Goal: Task Accomplishment & Management: Complete application form

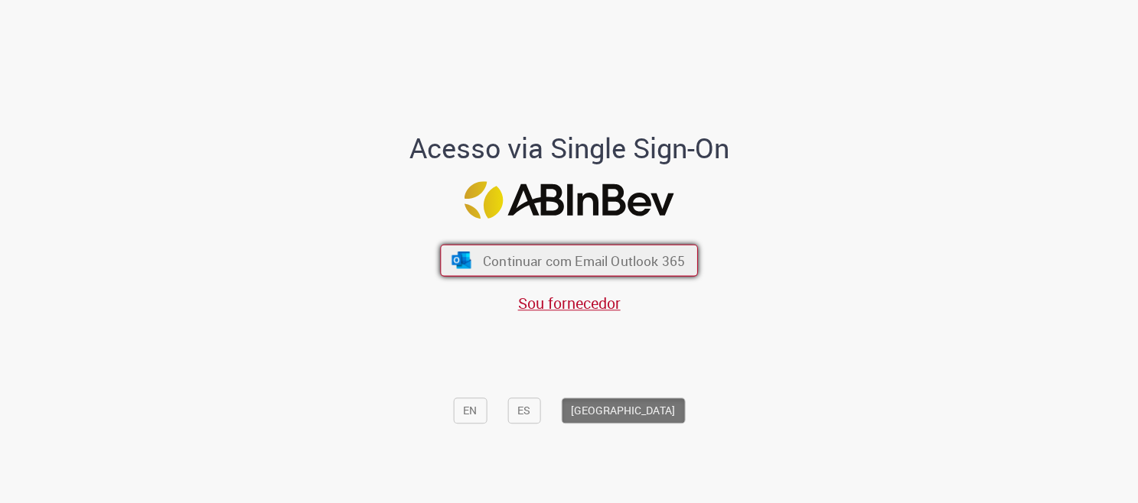
click at [568, 260] on span "Continuar com Email Outlook 365" at bounding box center [584, 261] width 202 height 18
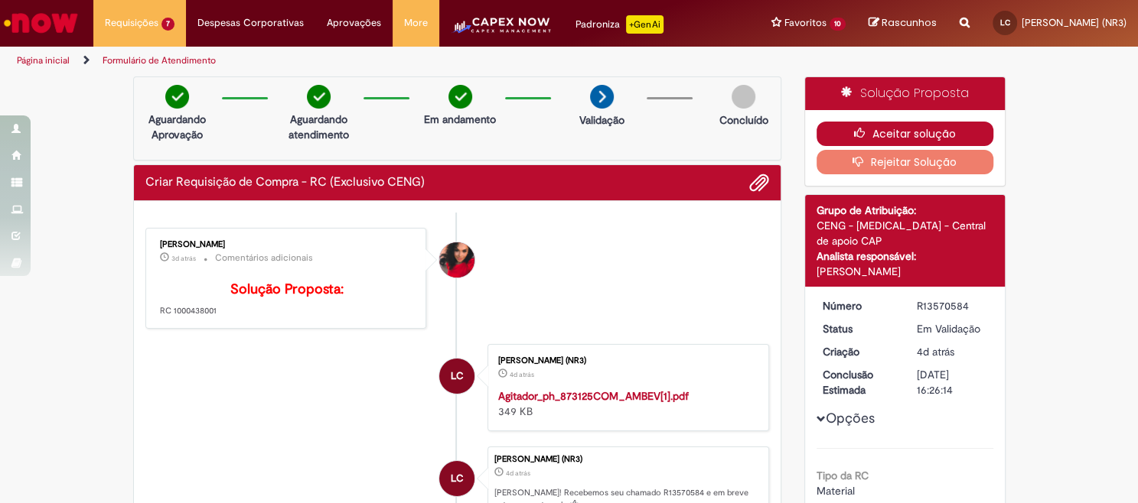
click at [871, 146] on button "Aceitar solução" at bounding box center [904, 134] width 177 height 24
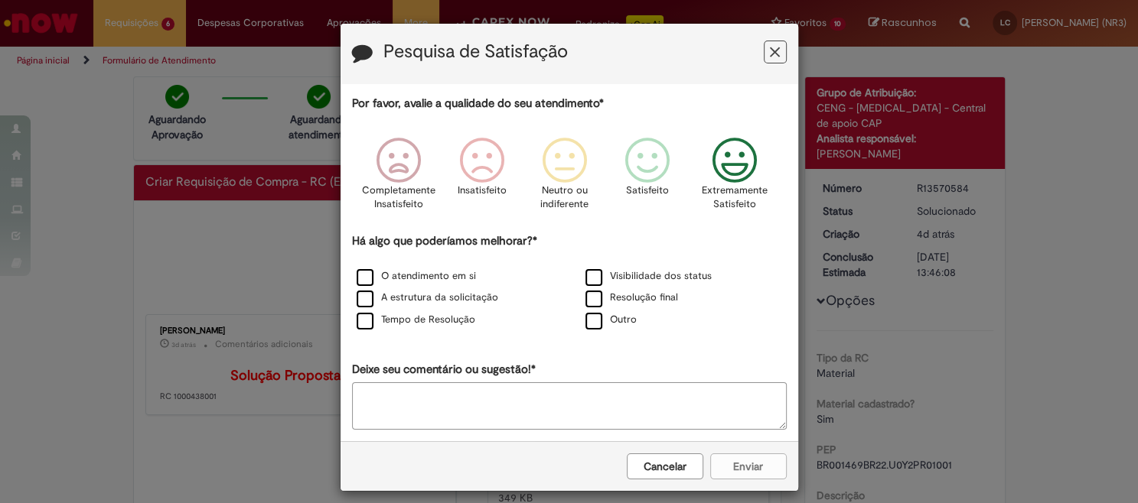
click at [741, 157] on icon "Feedback" at bounding box center [733, 161] width 57 height 46
click at [387, 284] on label "O atendimento em si" at bounding box center [416, 276] width 119 height 15
click at [727, 475] on button "Enviar" at bounding box center [748, 467] width 77 height 26
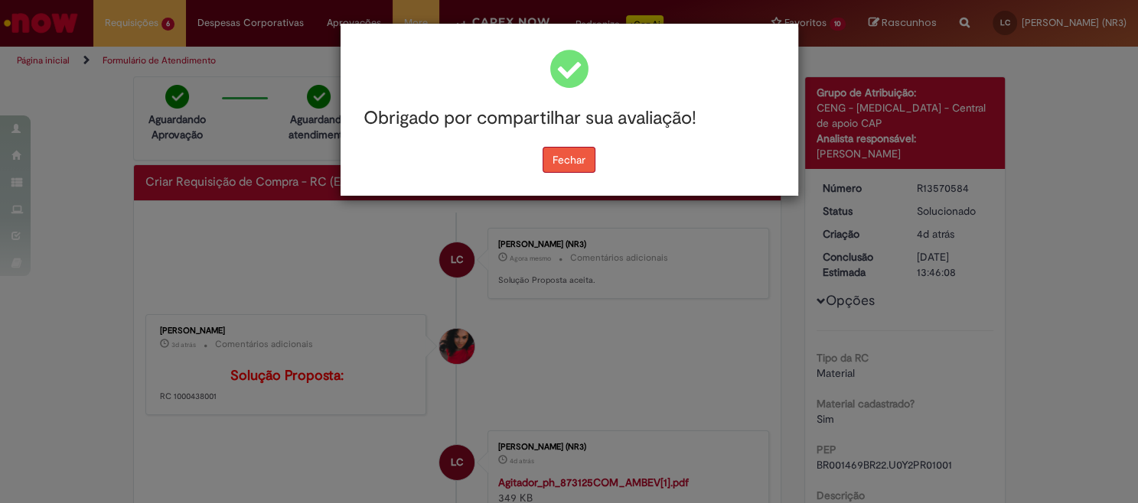
click at [568, 170] on button "Fechar" at bounding box center [568, 160] width 53 height 26
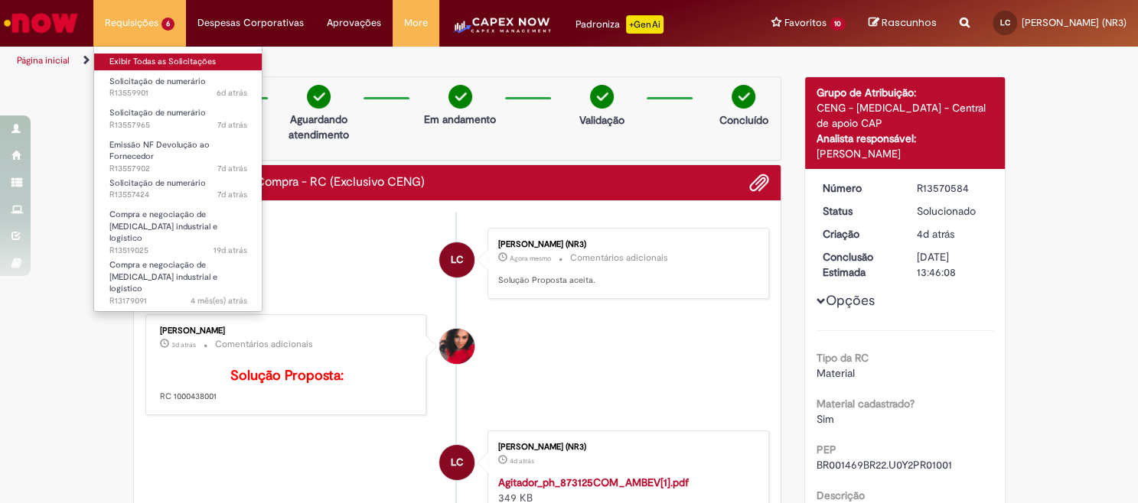
click at [161, 62] on link "Exibir Todas as Solicitações" at bounding box center [178, 62] width 168 height 17
